Goal: Task Accomplishment & Management: Use online tool/utility

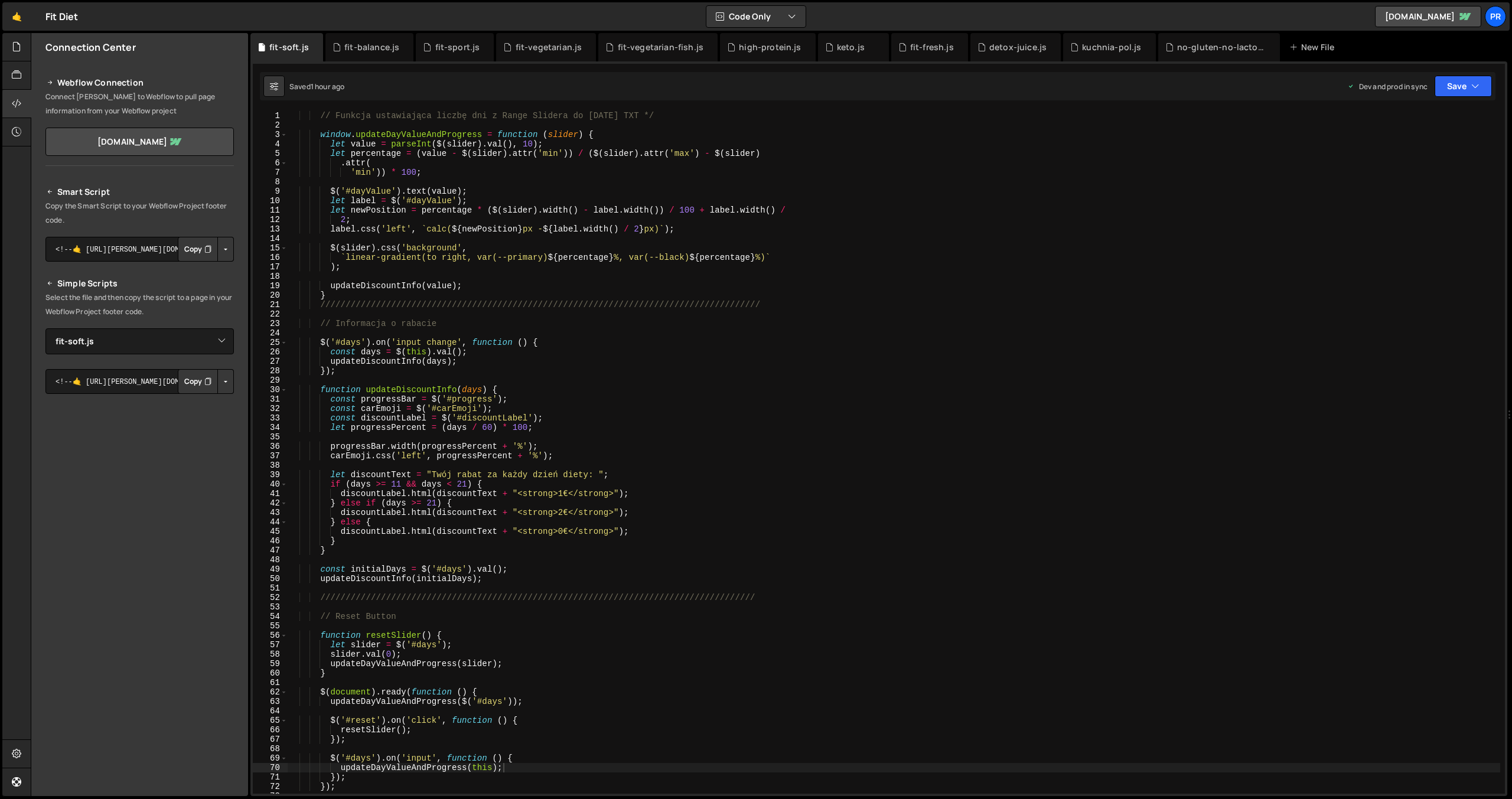
select select "44956"
click at [14, 48] on icon at bounding box center [17, 46] width 10 height 13
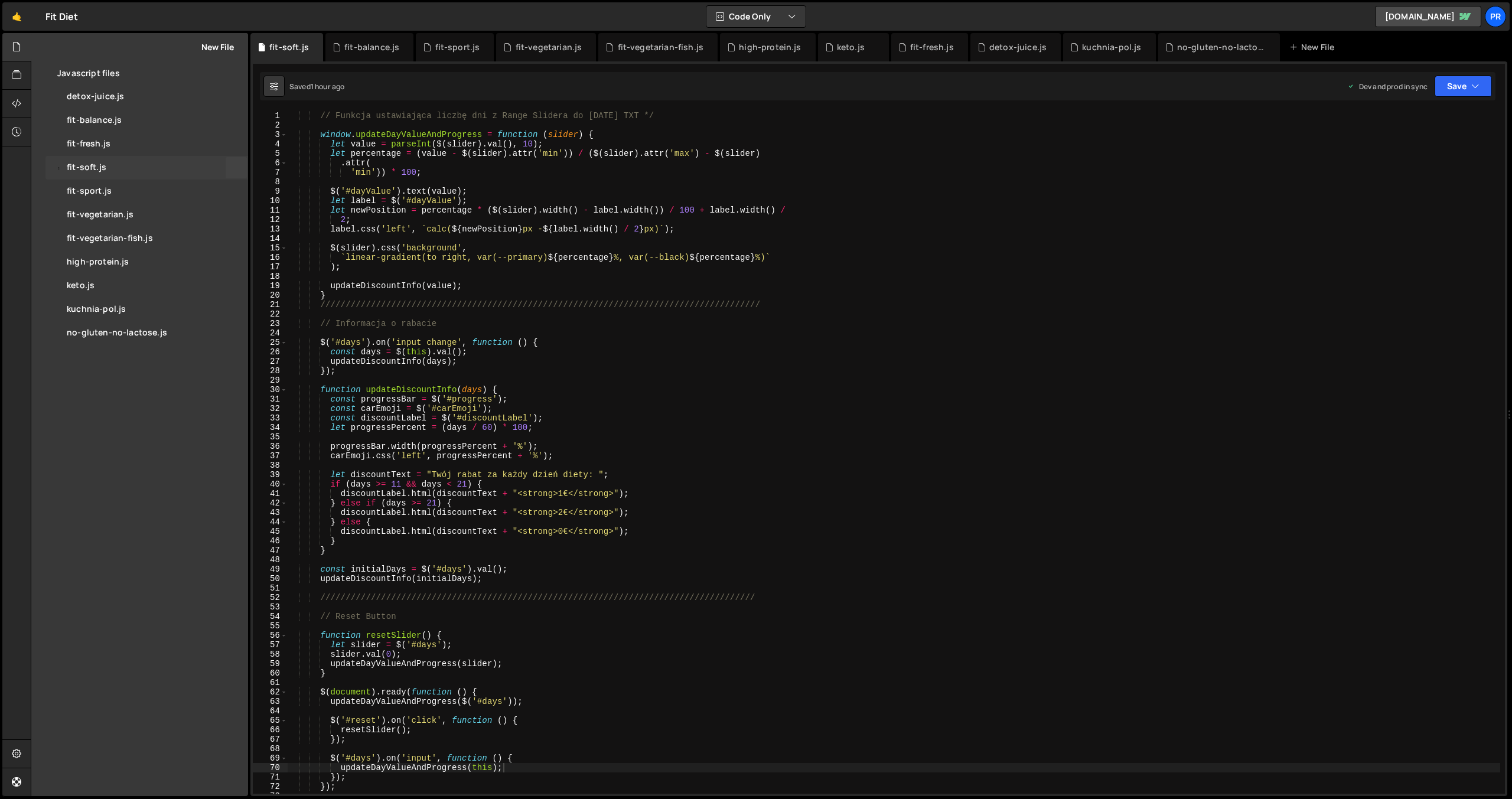
click at [123, 169] on div "1 fit-soft.js 0" at bounding box center [147, 168] width 202 height 23
click at [903, 474] on div "// Funkcja ustawiająca liczbę dni z Range Slidera do [DATE] TXT */ window . upd…" at bounding box center [894, 461] width 1213 height 701
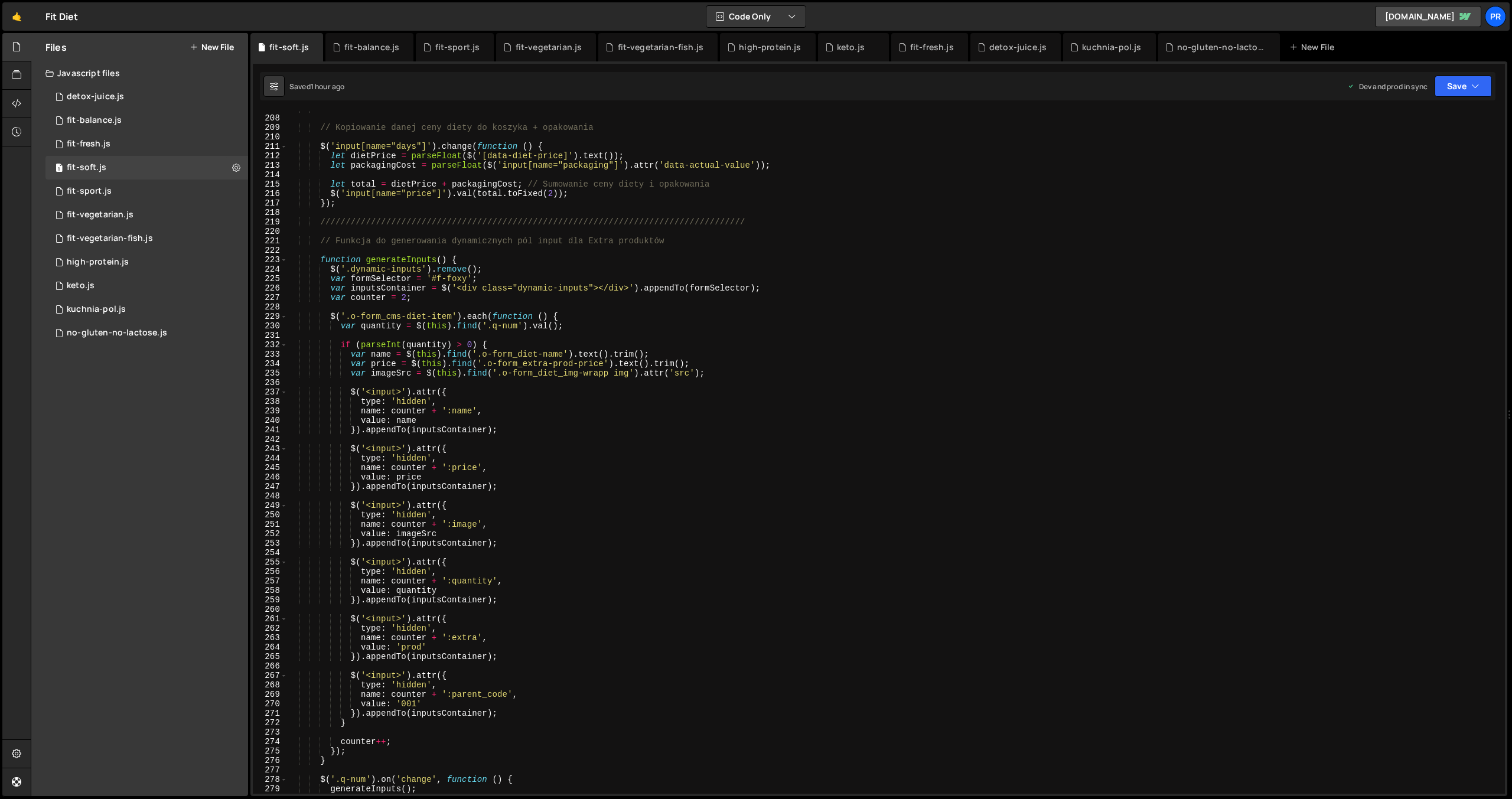
scroll to position [1953, 0]
click at [416, 706] on div "///////////////////////////////////////////////////////////////////////////////…" at bounding box center [894, 455] width 1213 height 701
click at [927, 447] on div "///////////////////////////////////////////////////////////////////////////////…" at bounding box center [894, 455] width 1213 height 701
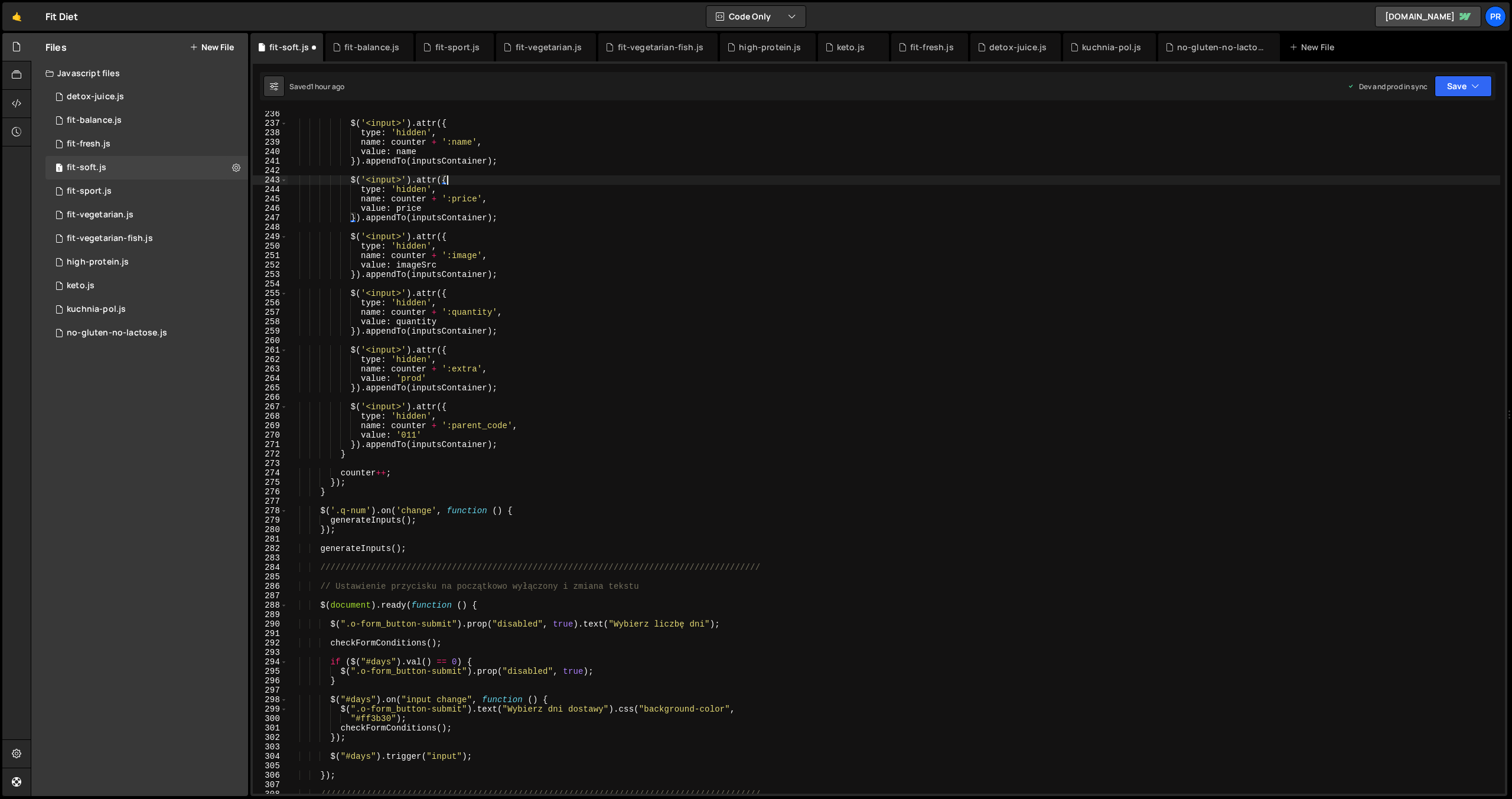
scroll to position [2335, 0]
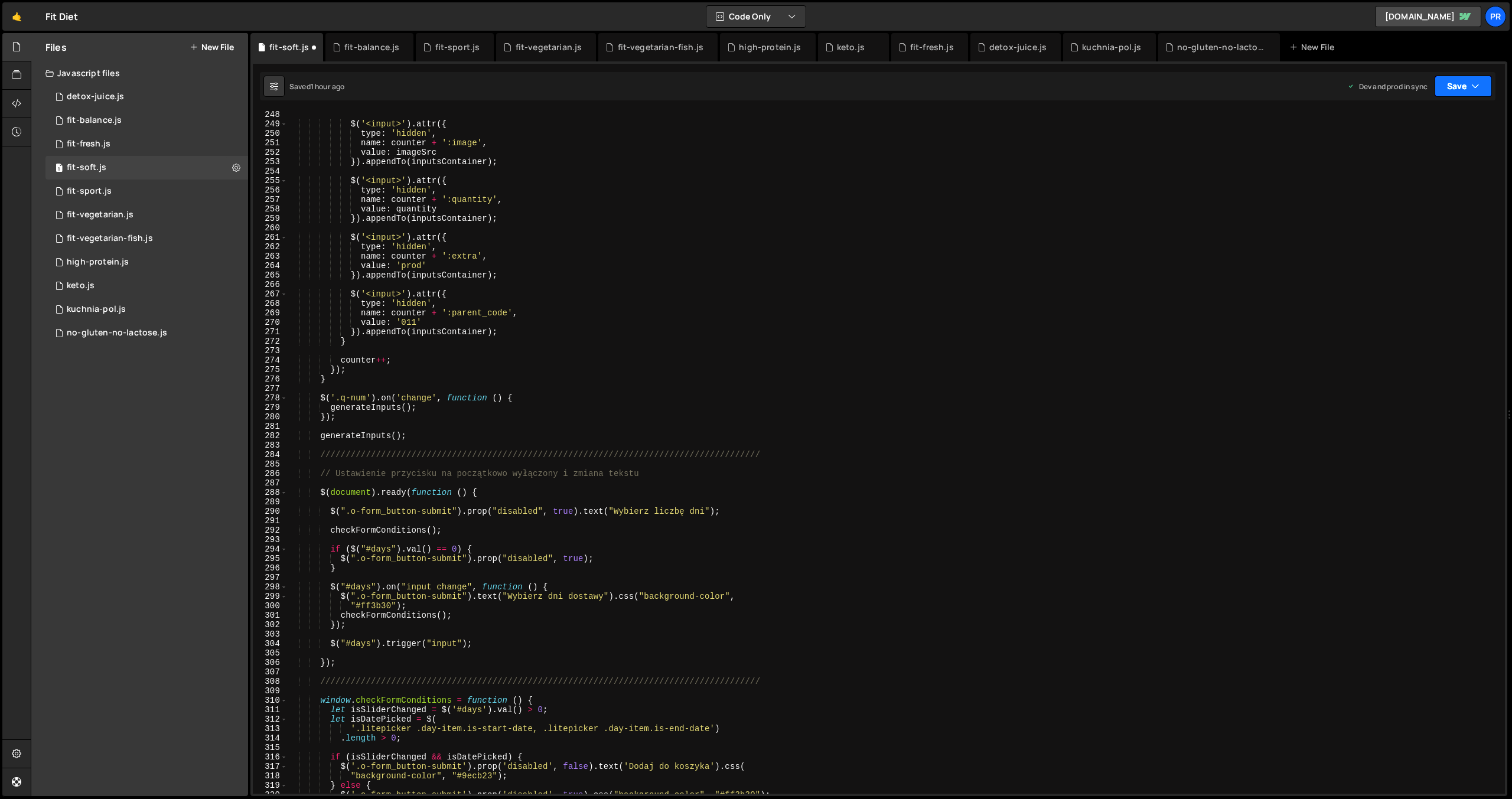
type textarea "$('<input>').attr({"
click at [1462, 81] on button "Save" at bounding box center [1462, 86] width 57 height 21
click at [1445, 116] on div "Save to Staging S" at bounding box center [1423, 115] width 123 height 12
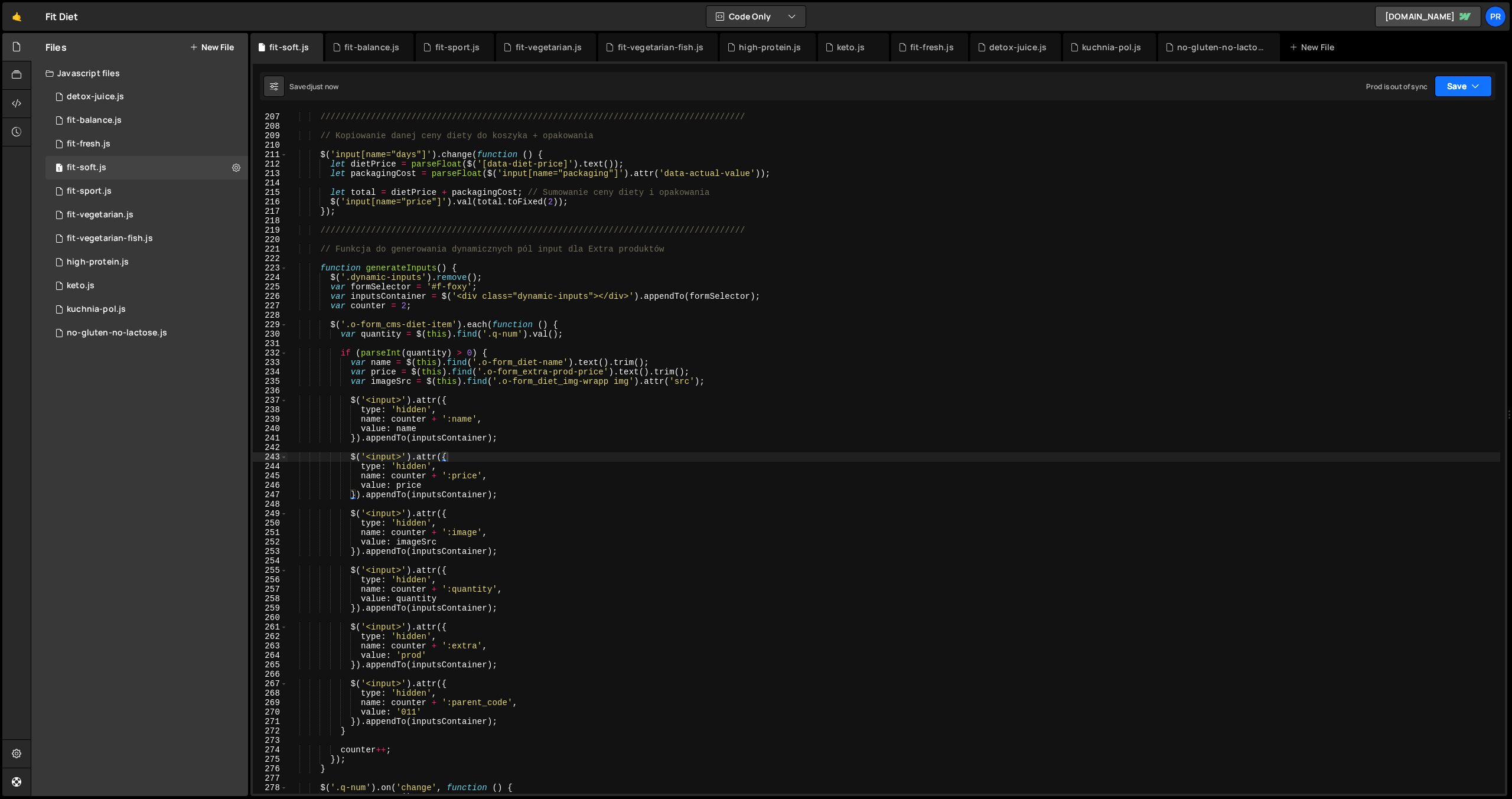
click at [1471, 89] on icon "button" at bounding box center [1476, 86] width 8 height 12
click at [1451, 162] on div "Saved 1 hour ago" at bounding box center [1423, 167] width 123 height 14
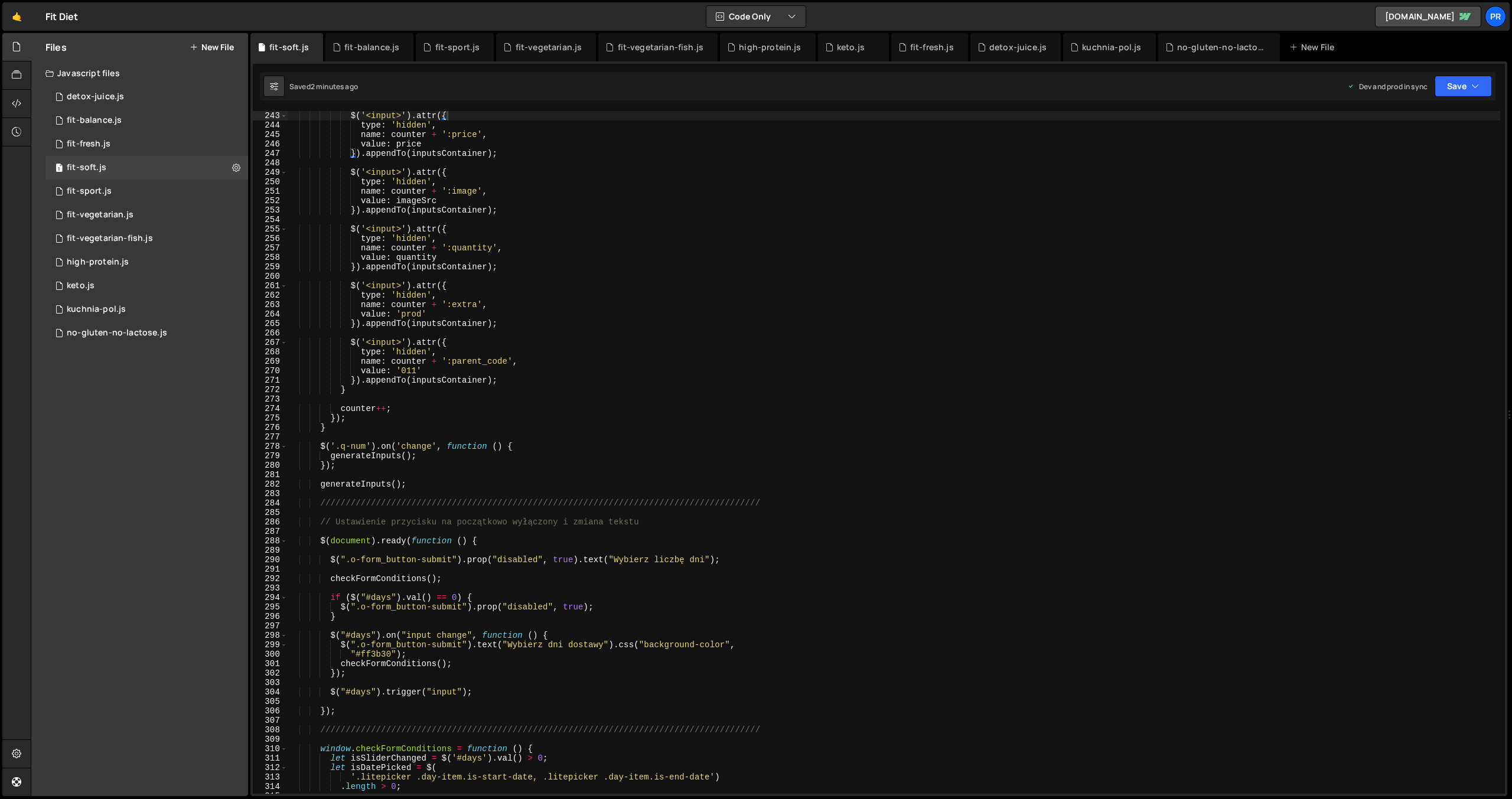
scroll to position [2287, 0]
